Goal: Information Seeking & Learning: Learn about a topic

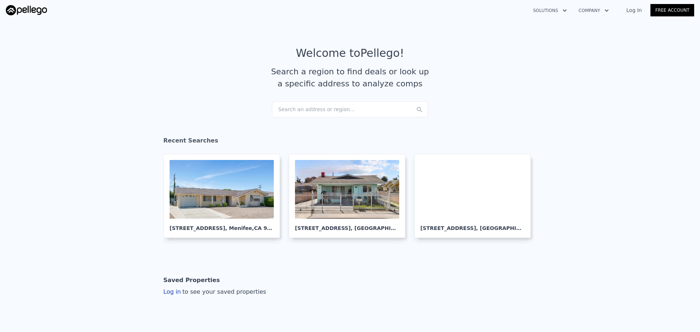
click at [323, 109] on div "Search an address or region..." at bounding box center [350, 109] width 156 height 16
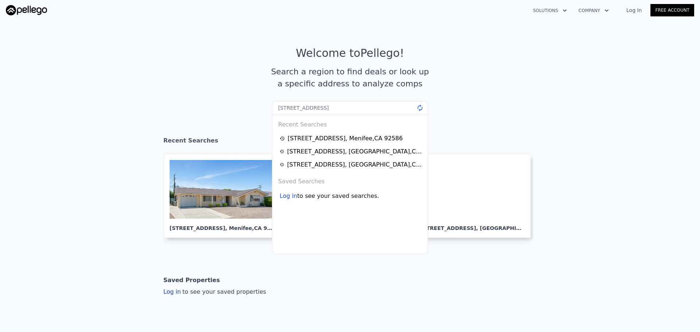
type input "23675 Park Capri #24, Calabasas, CA 91302"
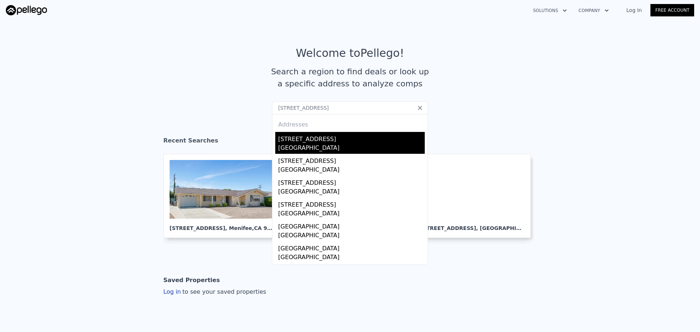
click at [310, 151] on div "Calabasas, CA 91302" at bounding box center [351, 149] width 147 height 10
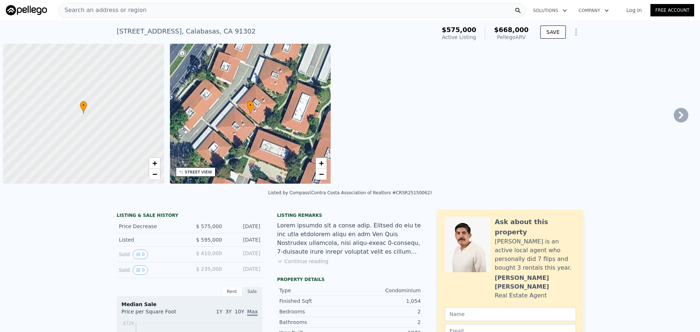
scroll to position [0, 3]
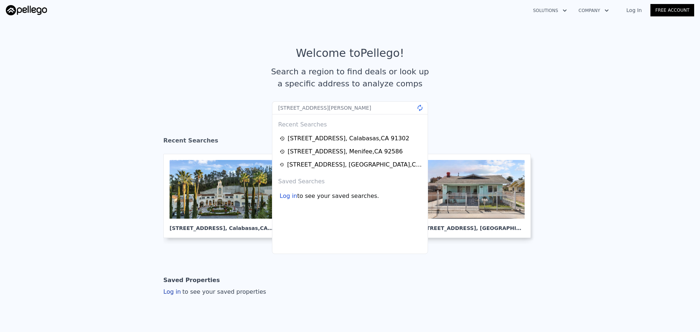
click at [241, 99] on article "Welcome to Pellego ! Search a region to find deals or look up a specific addres…" at bounding box center [350, 74] width 466 height 55
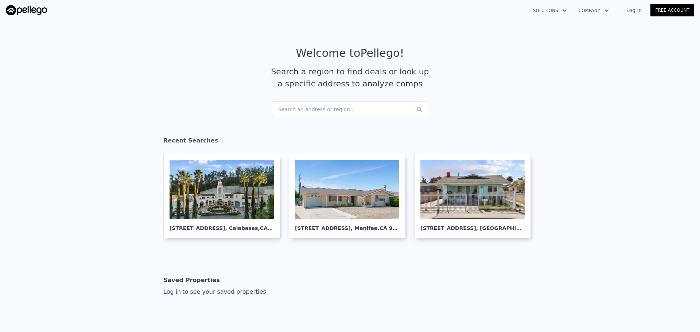
click at [294, 110] on div "Search an address or region..." at bounding box center [350, 109] width 156 height 16
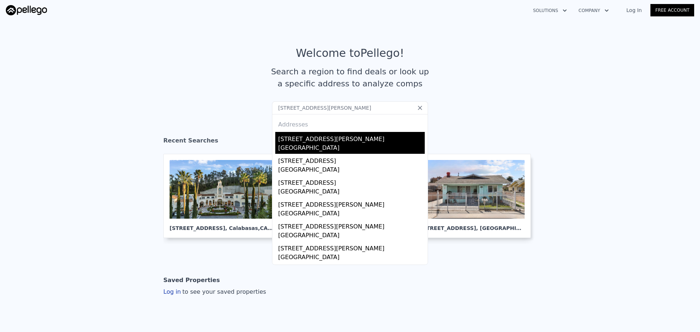
type input "[STREET_ADDRESS][PERSON_NAME]"
click at [297, 145] on div "[GEOGRAPHIC_DATA]" at bounding box center [351, 149] width 147 height 10
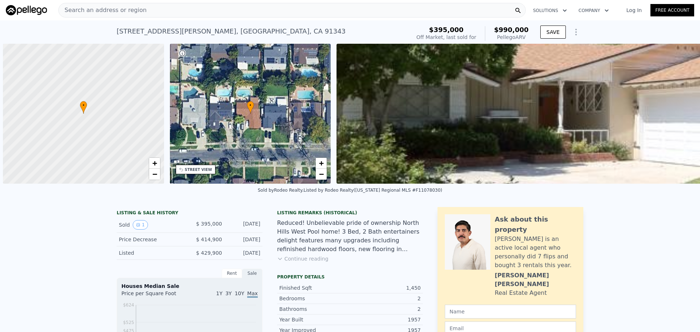
scroll to position [0, 3]
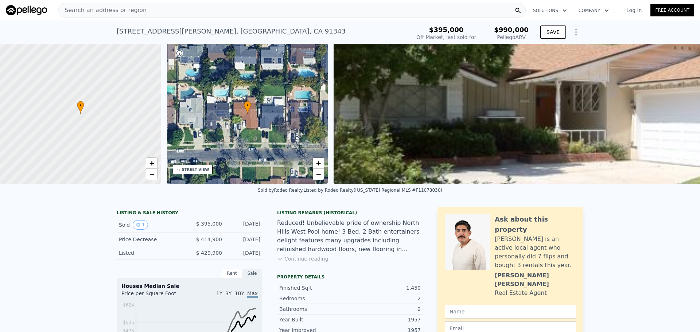
click at [197, 175] on div "• + −" at bounding box center [247, 114] width 161 height 140
click at [197, 171] on div "STREET VIEW" at bounding box center [195, 169] width 27 height 5
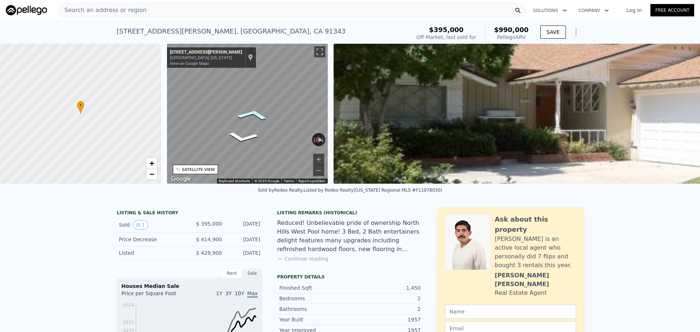
click at [361, 124] on div "• + − • + − STREET VIEW ← Move left → Move right ↑ Move up ↓ Move down + Zoom i…" at bounding box center [350, 114] width 700 height 140
